Goal: Information Seeking & Learning: Learn about a topic

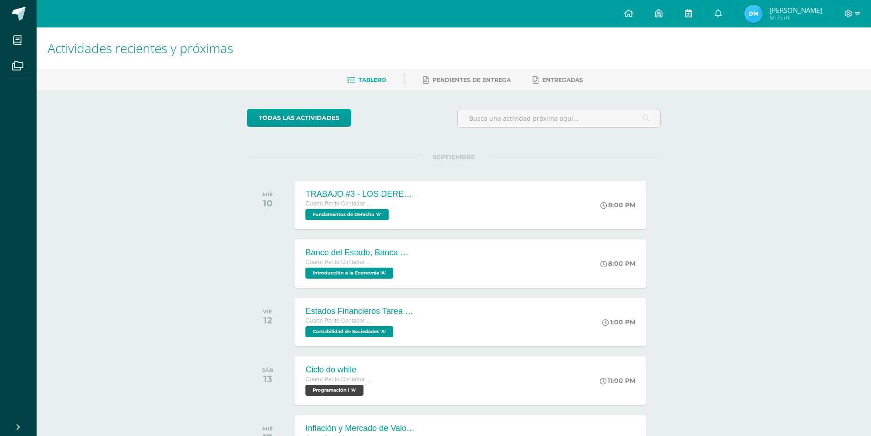
click at [685, 13] on icon at bounding box center [688, 13] width 7 height 8
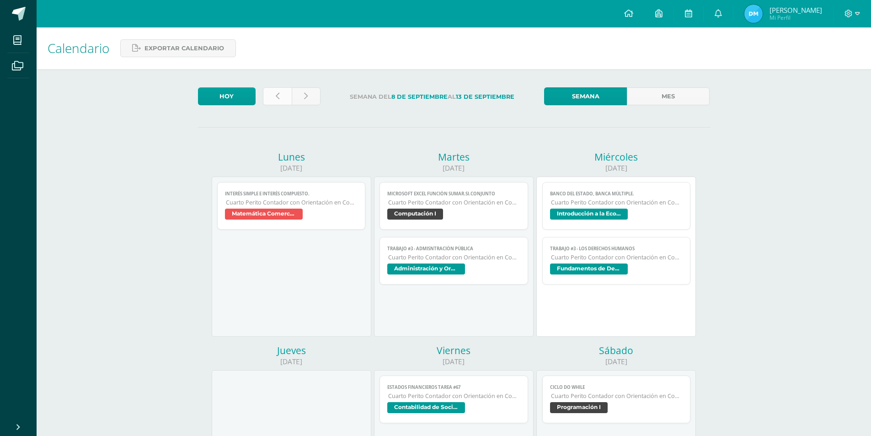
click at [274, 98] on link at bounding box center [277, 96] width 29 height 18
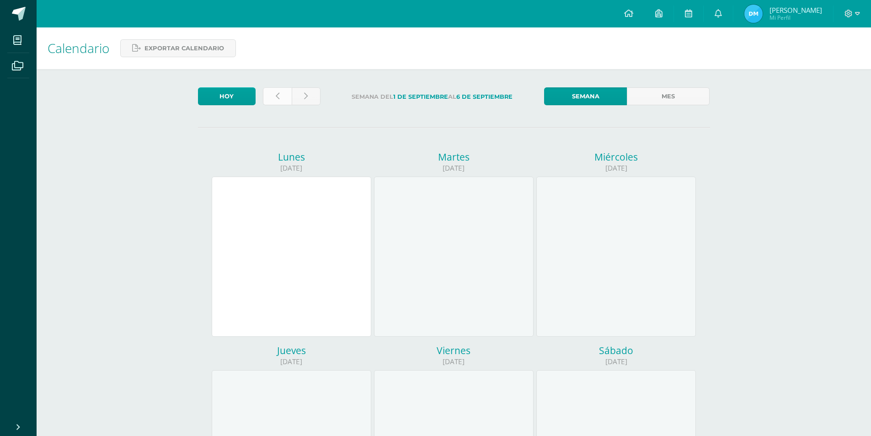
click at [274, 96] on link at bounding box center [277, 96] width 29 height 18
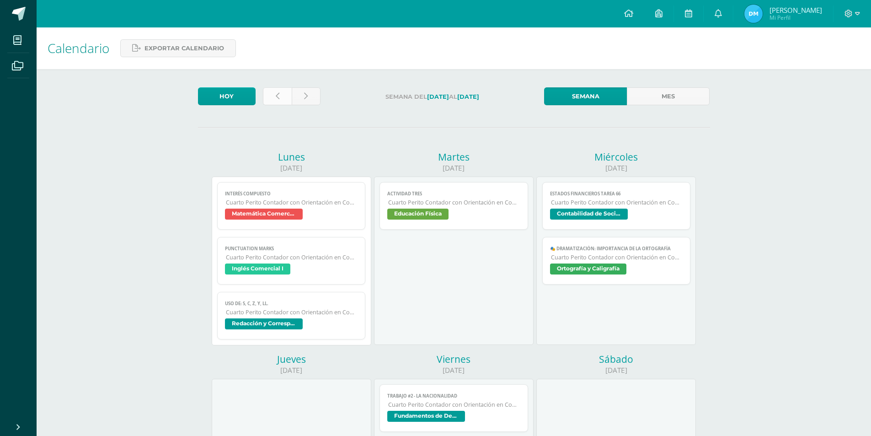
click at [268, 96] on link at bounding box center [277, 96] width 29 height 18
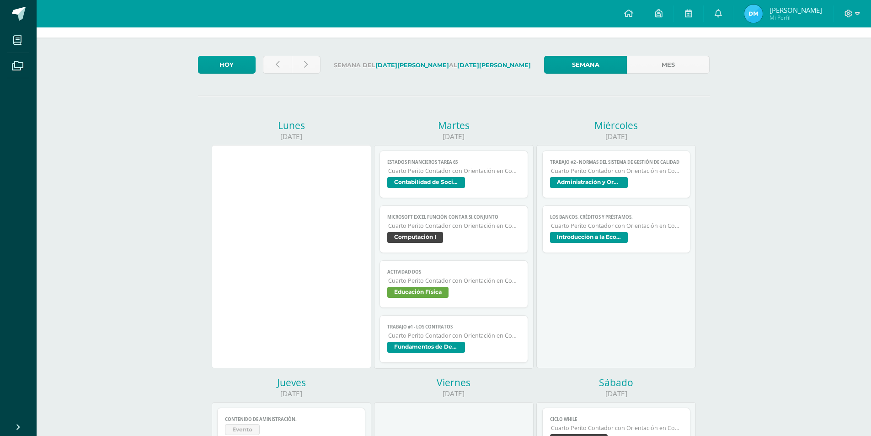
scroll to position [46, 0]
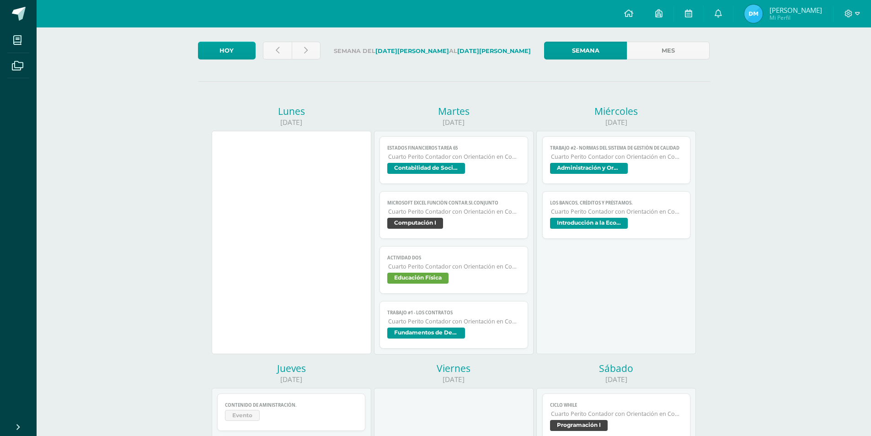
click at [568, 214] on span "Cuarto Perito Contador con Orientación en Computación" at bounding box center [617, 212] width 132 height 8
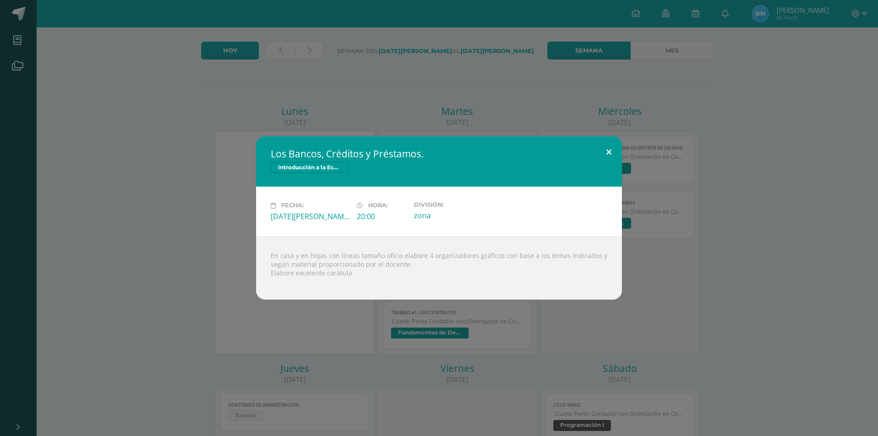
click at [601, 158] on button at bounding box center [609, 151] width 26 height 31
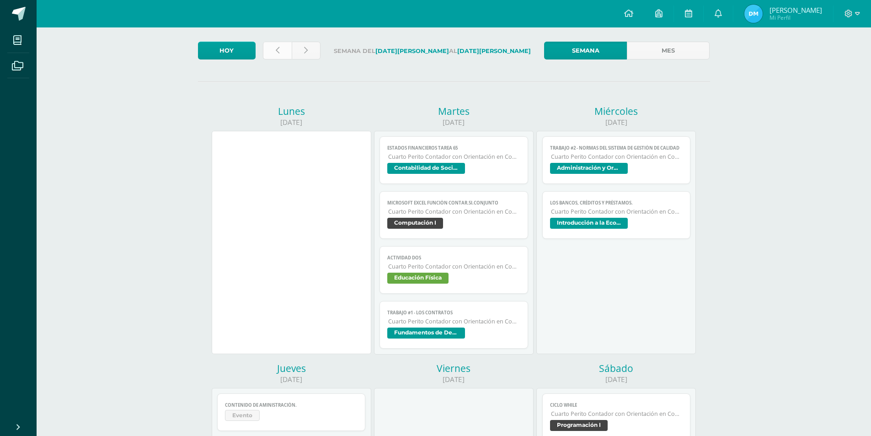
click at [266, 48] on link at bounding box center [277, 51] width 29 height 18
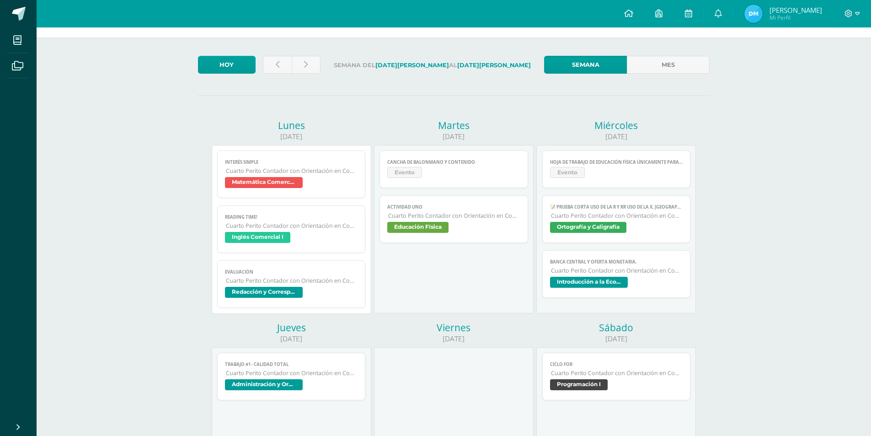
scroll to position [46, 0]
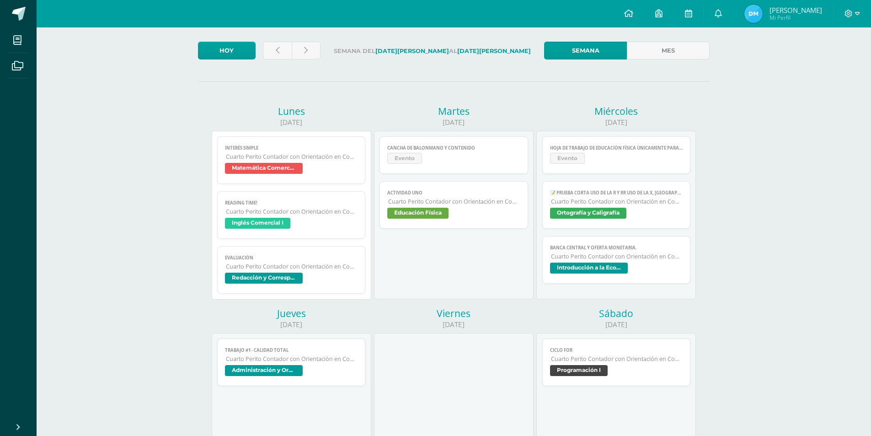
click at [559, 274] on span "Introducción a la Economía" at bounding box center [616, 268] width 133 height 13
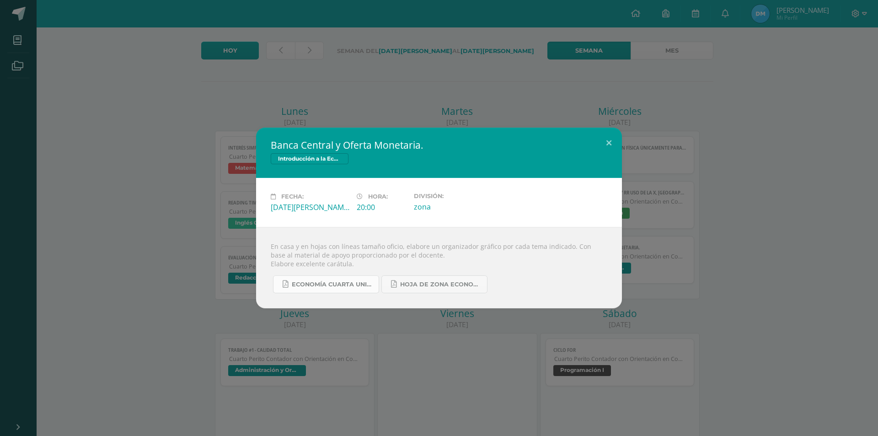
click at [341, 283] on span "ECONOMÍA CUARTA UNIDAD.pdf" at bounding box center [333, 284] width 82 height 7
click at [596, 140] on button at bounding box center [609, 143] width 26 height 31
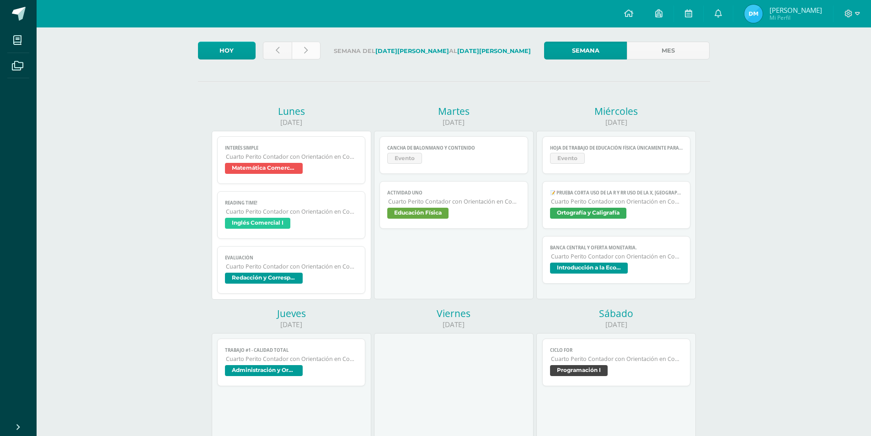
click at [298, 48] on link at bounding box center [306, 51] width 29 height 18
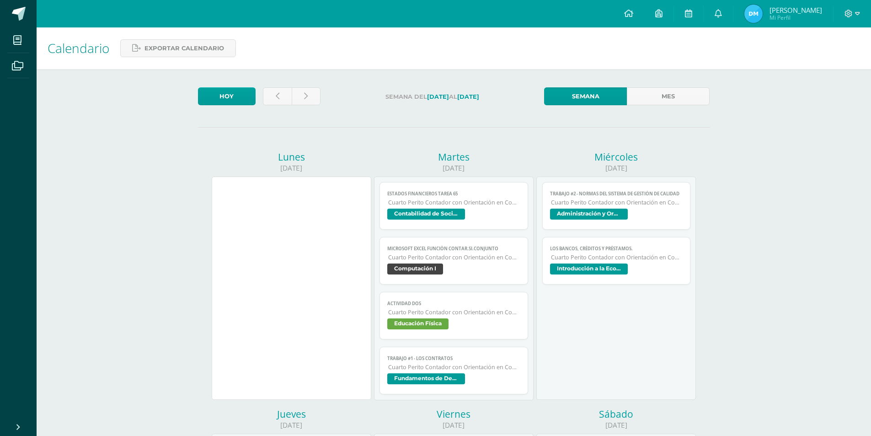
click at [300, 51] on div "Calendario Exportar calendario" at bounding box center [454, 48] width 834 height 42
click at [306, 96] on icon at bounding box center [306, 96] width 4 height 8
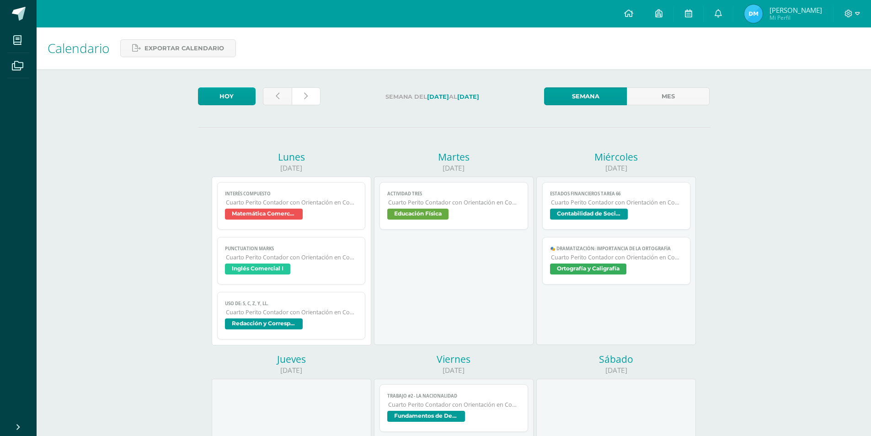
click at [301, 100] on link at bounding box center [306, 96] width 29 height 18
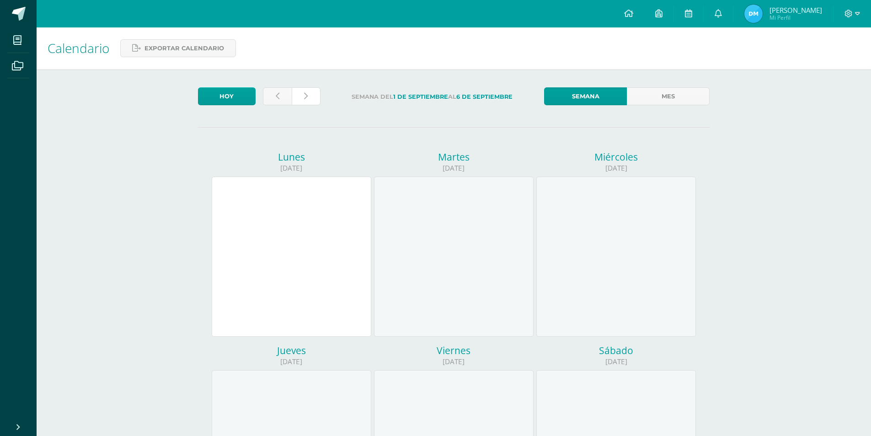
click at [307, 101] on link at bounding box center [306, 96] width 29 height 18
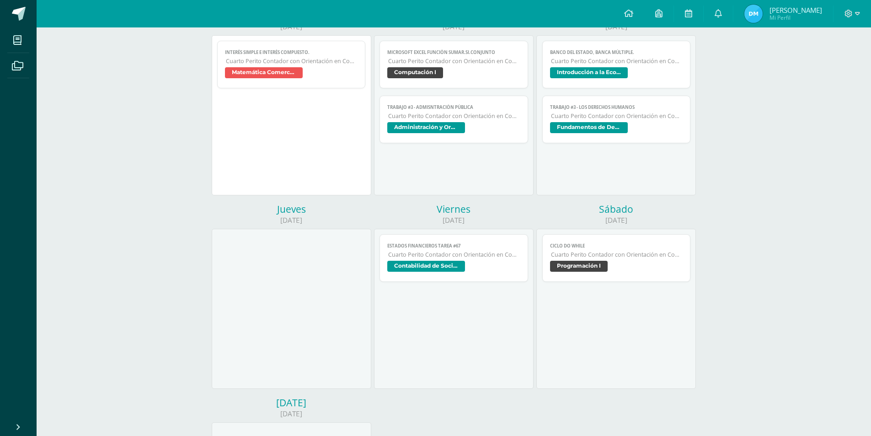
scroll to position [137, 0]
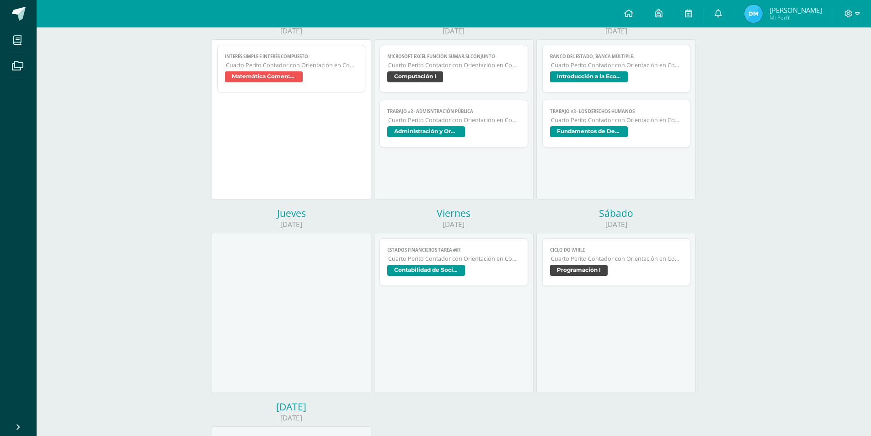
click at [576, 86] on link "Banco del Estado, Banca Múltiple. Cuarto Perito Contador con Orientación en Com…" at bounding box center [616, 69] width 149 height 48
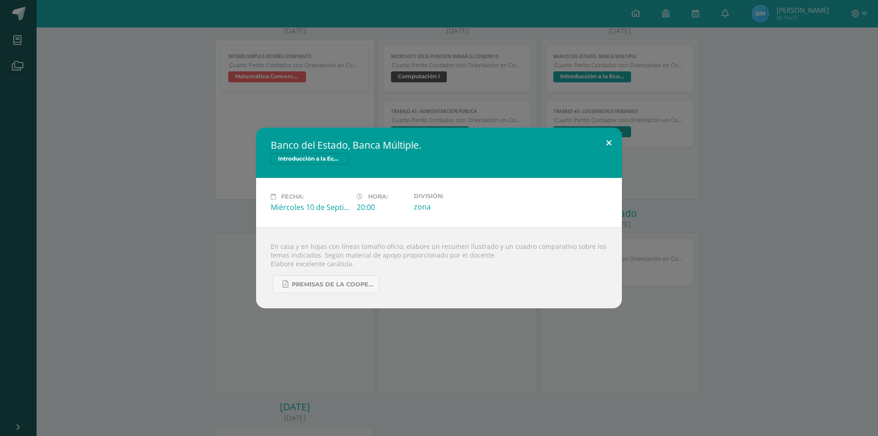
click at [599, 144] on button at bounding box center [609, 143] width 26 height 31
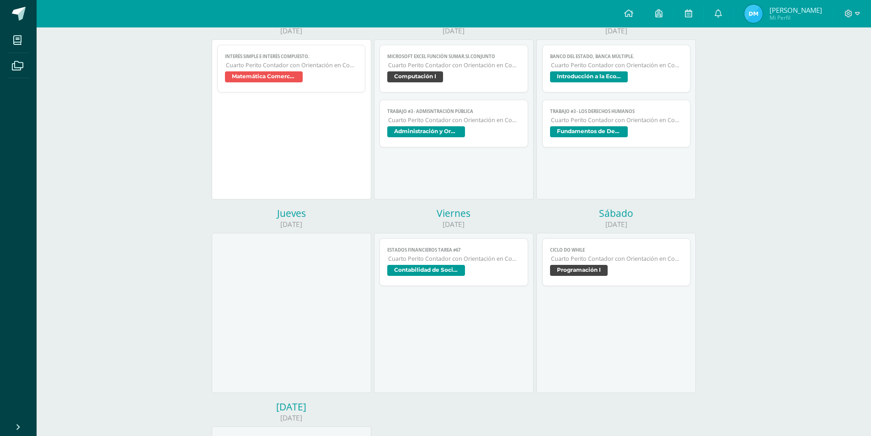
scroll to position [0, 0]
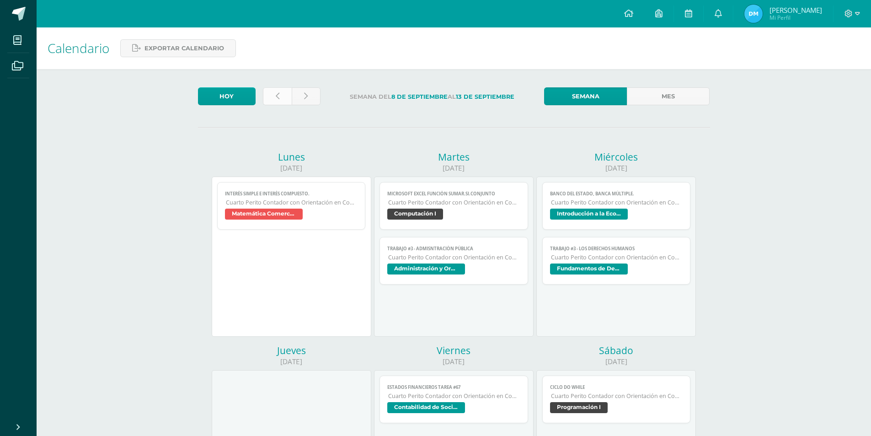
click at [268, 100] on link at bounding box center [277, 96] width 29 height 18
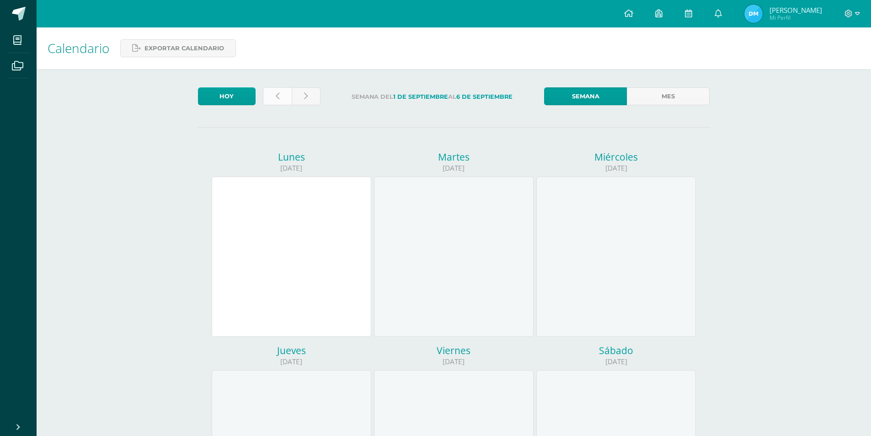
click at [277, 96] on icon at bounding box center [278, 96] width 4 height 8
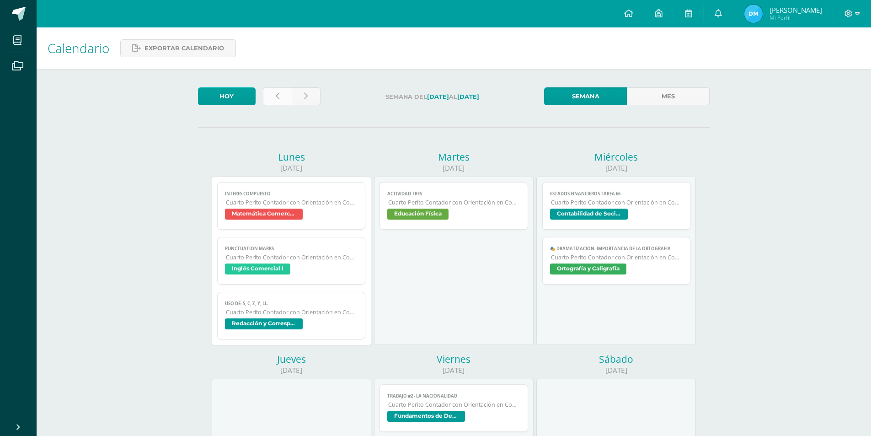
click at [283, 95] on link at bounding box center [277, 96] width 29 height 18
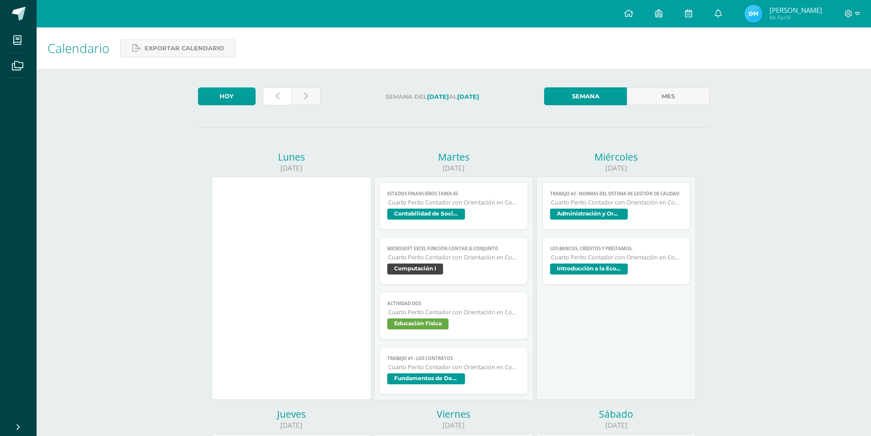
click at [283, 95] on link at bounding box center [277, 96] width 29 height 18
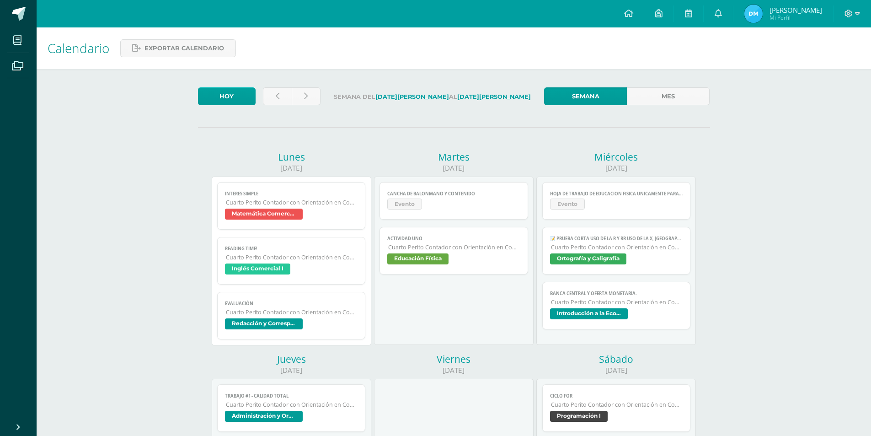
click at [565, 297] on link "Banca Central y Oferta Monetaria. Cuarto Perito Contador con Orientación en Com…" at bounding box center [616, 306] width 149 height 48
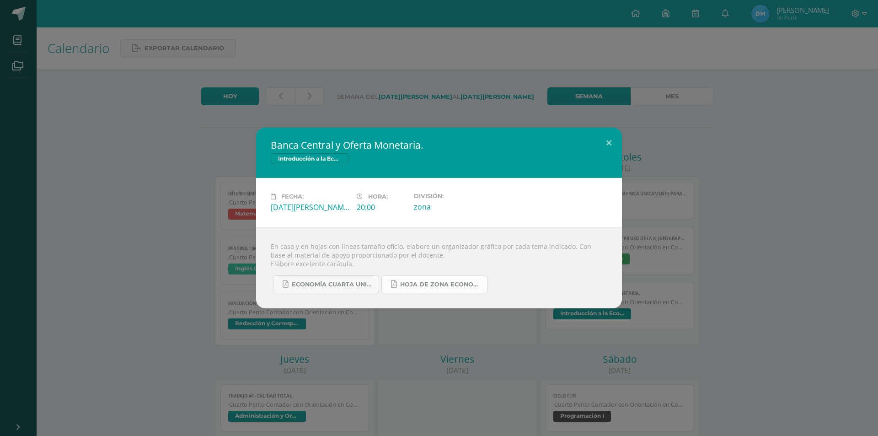
click at [418, 283] on span "Hoja de Zona Economía.pdf" at bounding box center [441, 284] width 82 height 7
click at [613, 141] on button at bounding box center [609, 143] width 26 height 31
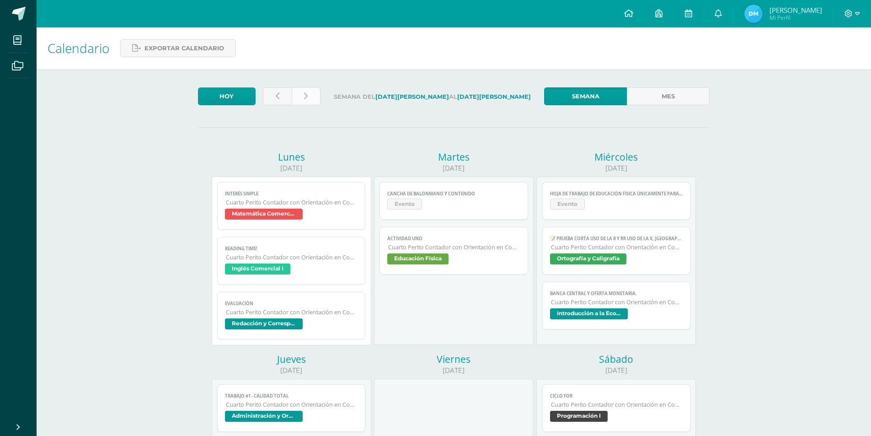
click at [298, 101] on link at bounding box center [306, 96] width 29 height 18
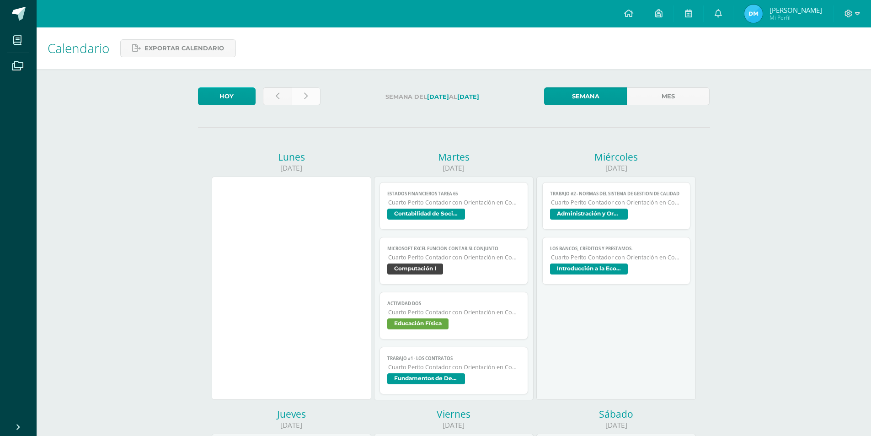
click at [307, 102] on link at bounding box center [306, 96] width 29 height 18
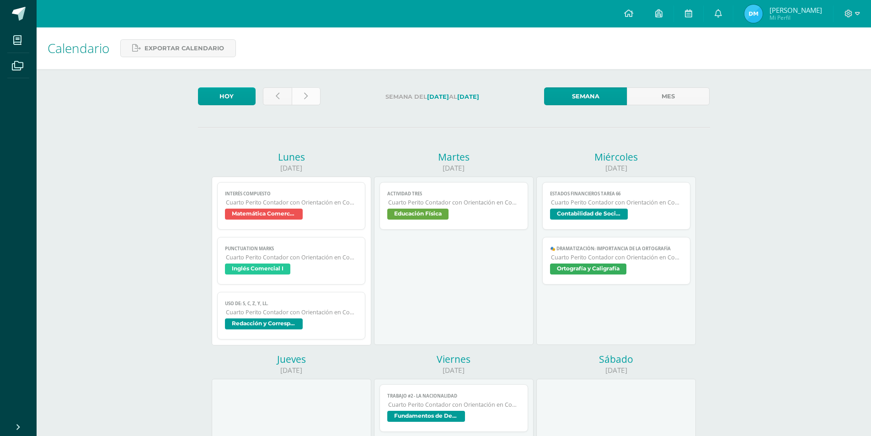
click at [304, 104] on link at bounding box center [306, 96] width 29 height 18
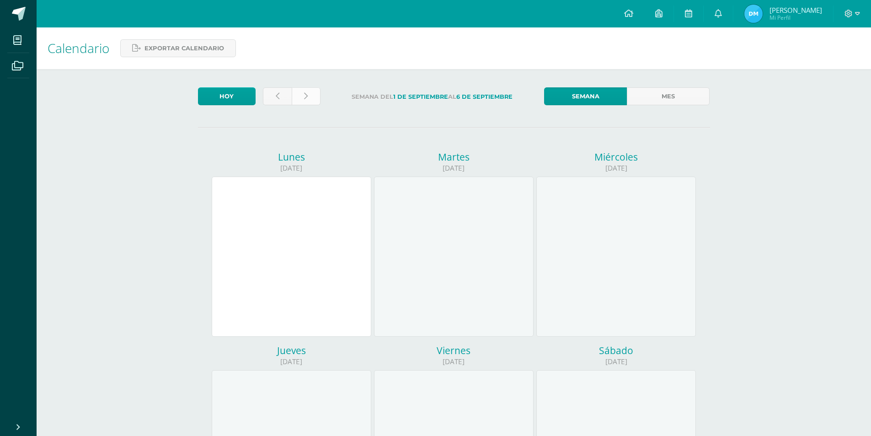
click at [304, 100] on icon at bounding box center [306, 96] width 4 height 8
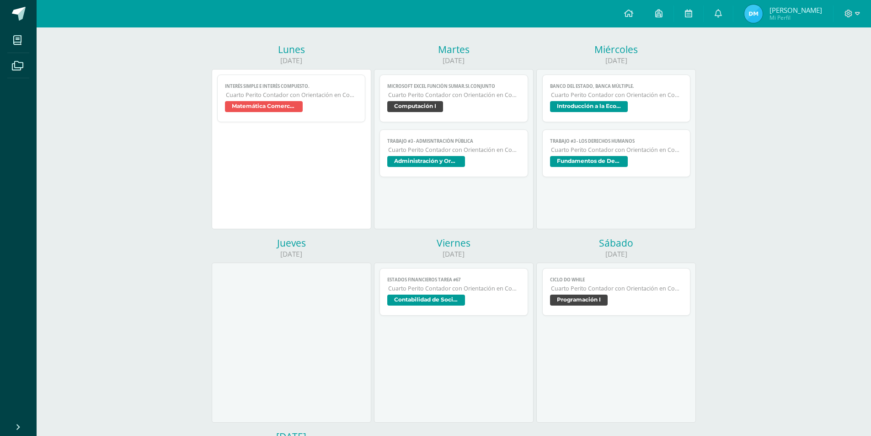
scroll to position [91, 0]
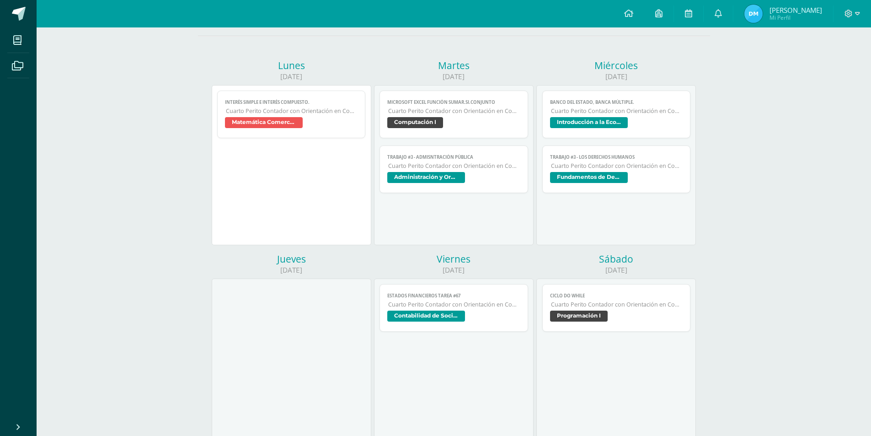
click at [601, 158] on span "TRABAJO #3 - LOS DERECHOS HUMANOS" at bounding box center [616, 157] width 133 height 6
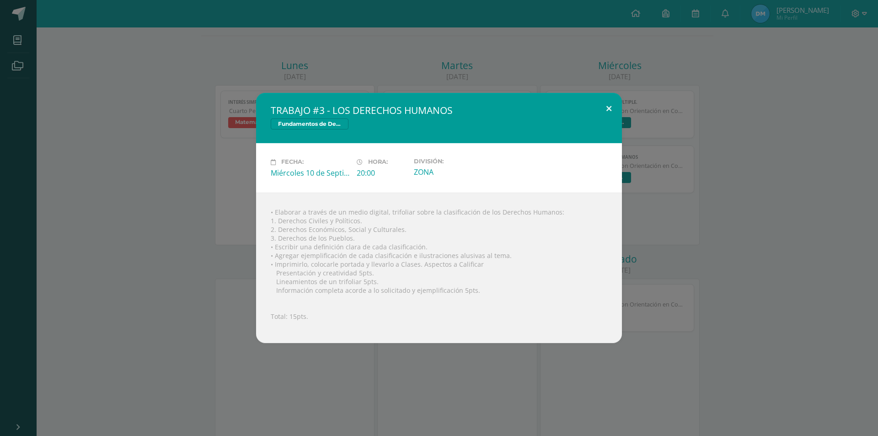
click at [599, 112] on button at bounding box center [609, 108] width 26 height 31
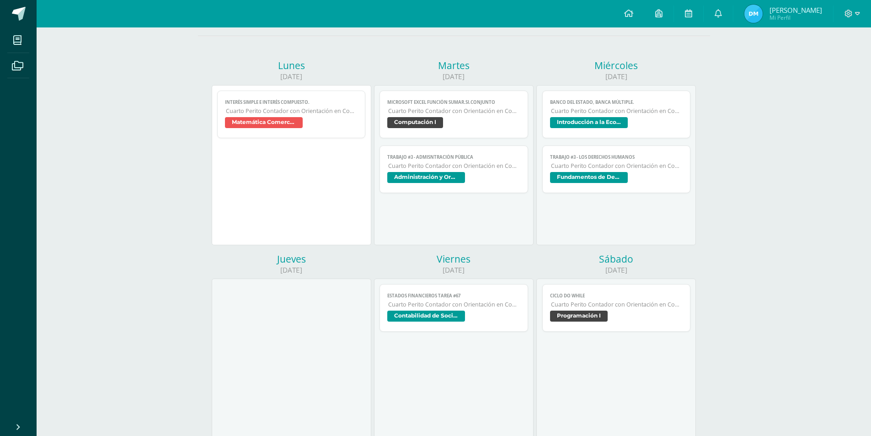
click at [600, 114] on span "Cuarto Perito Contador con Orientación en Computación" at bounding box center [617, 111] width 132 height 8
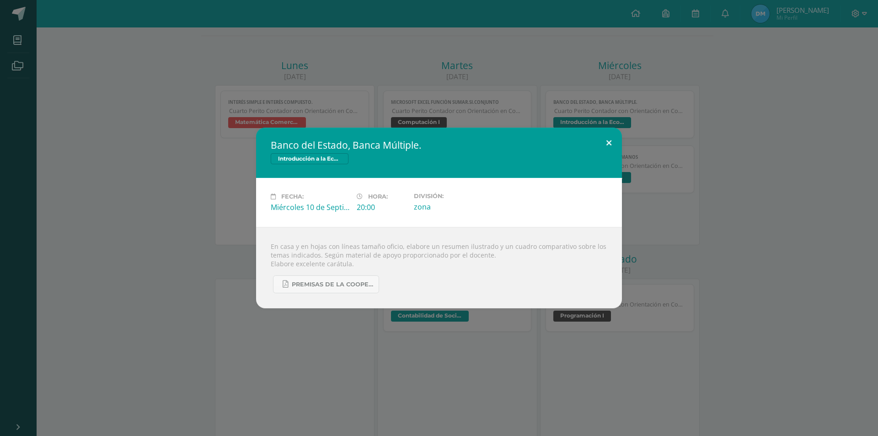
click at [609, 144] on button at bounding box center [609, 143] width 26 height 31
